Goal: Task Accomplishment & Management: Manage account settings

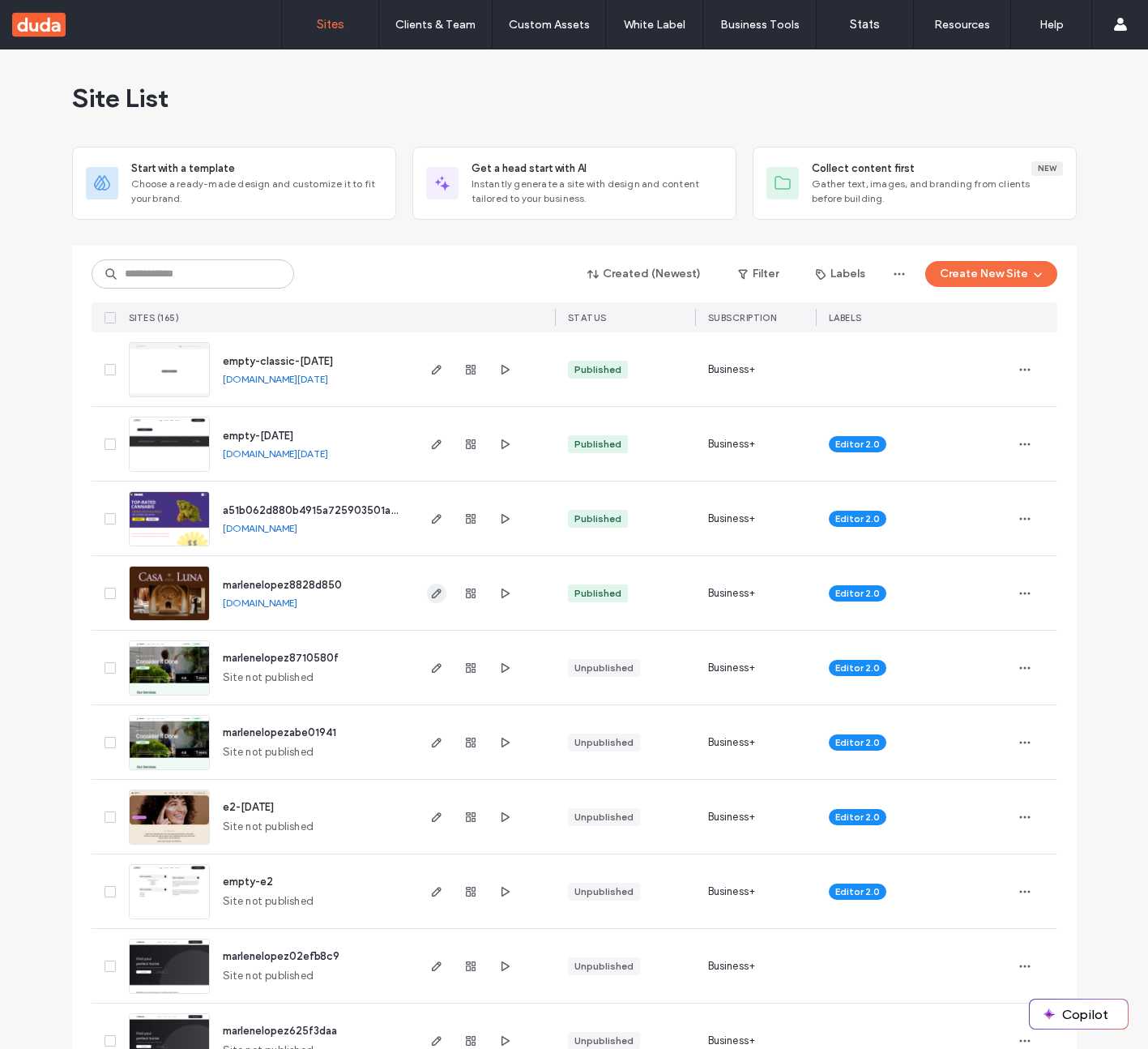
click at [435, 592] on icon "button" at bounding box center [436, 593] width 13 height 13
